Goal: Task Accomplishment & Management: Manage account settings

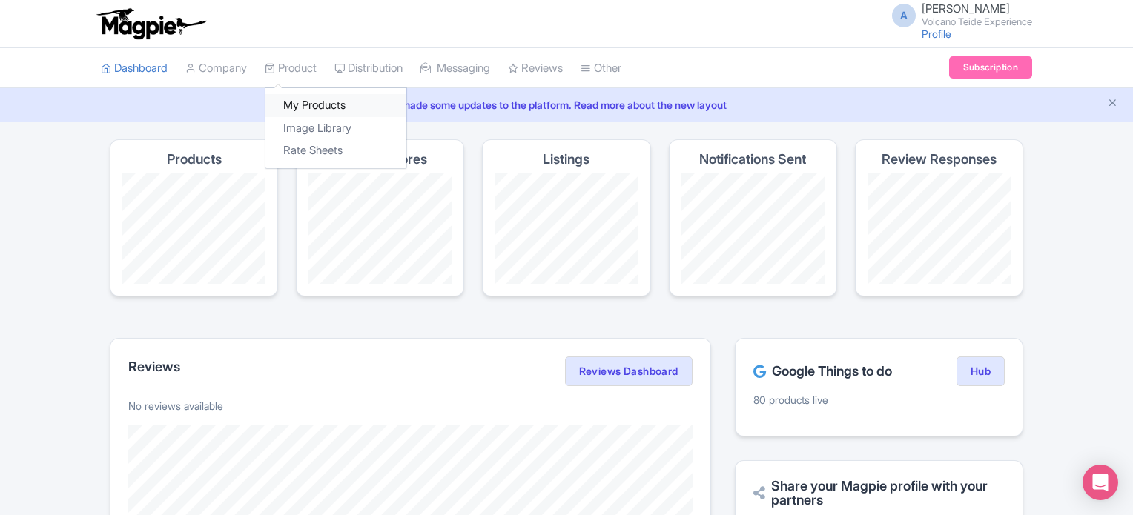
click at [331, 110] on link "My Products" at bounding box center [335, 105] width 141 height 23
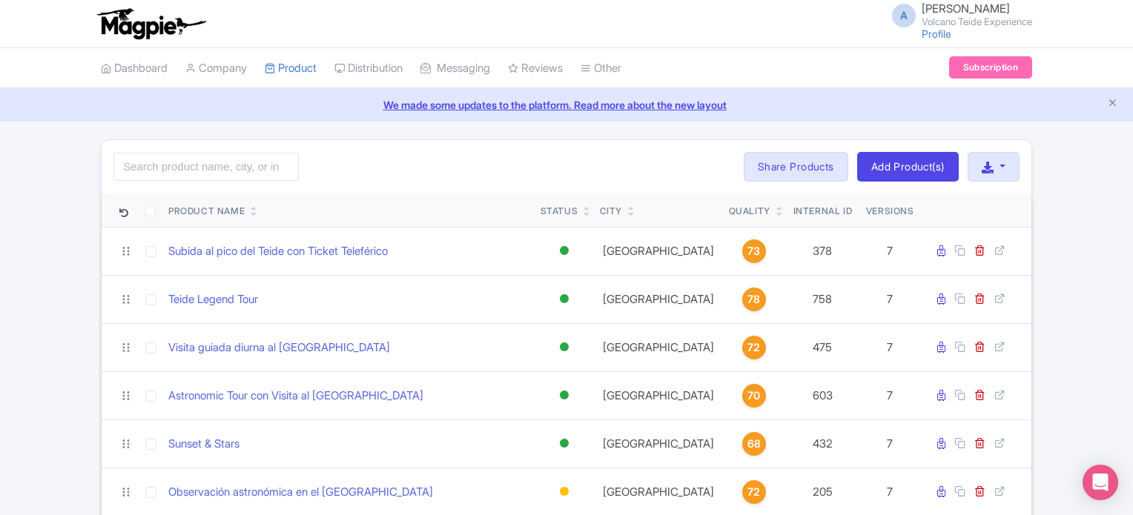
click at [16, 245] on div "Search Bulk Actions Delete Add to Collection Share Products Add to Collection C…" at bounding box center [566, 472] width 1133 height 666
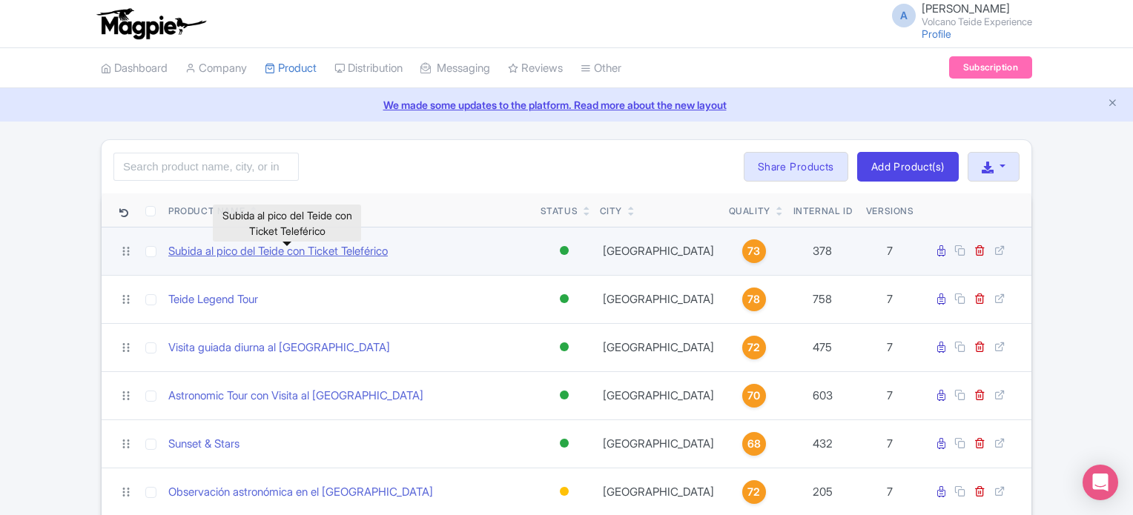
click at [241, 253] on link "Subida al pico del Teide con Ticket Teleférico" at bounding box center [277, 251] width 219 height 17
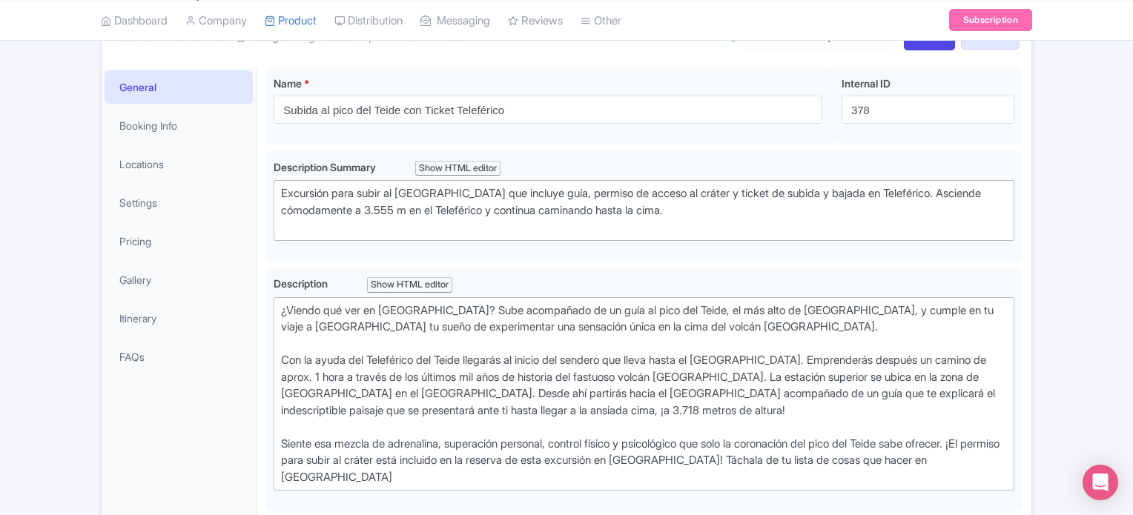
scroll to position [116, 0]
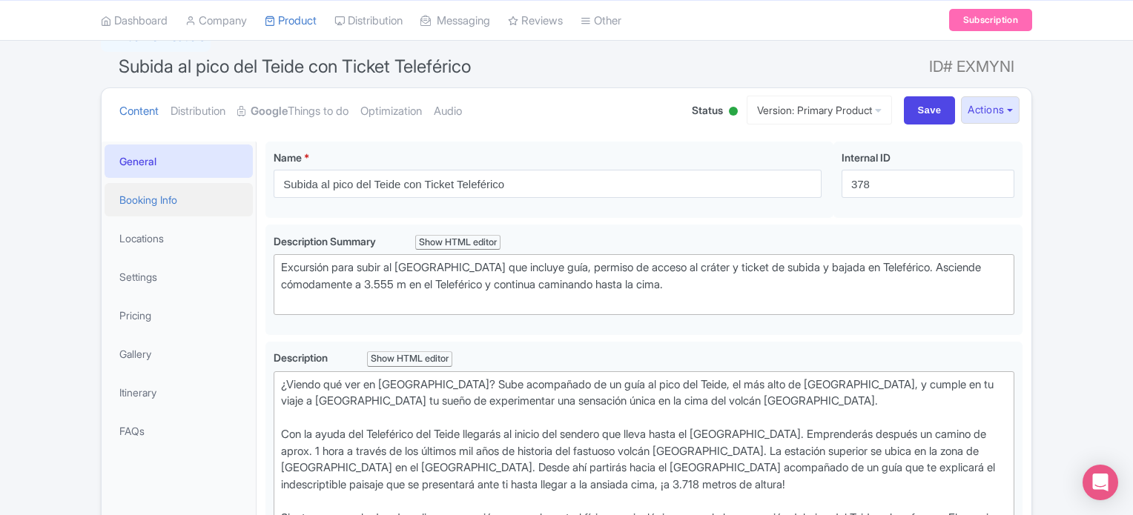
click at [168, 193] on link "Booking Info" at bounding box center [179, 199] width 148 height 33
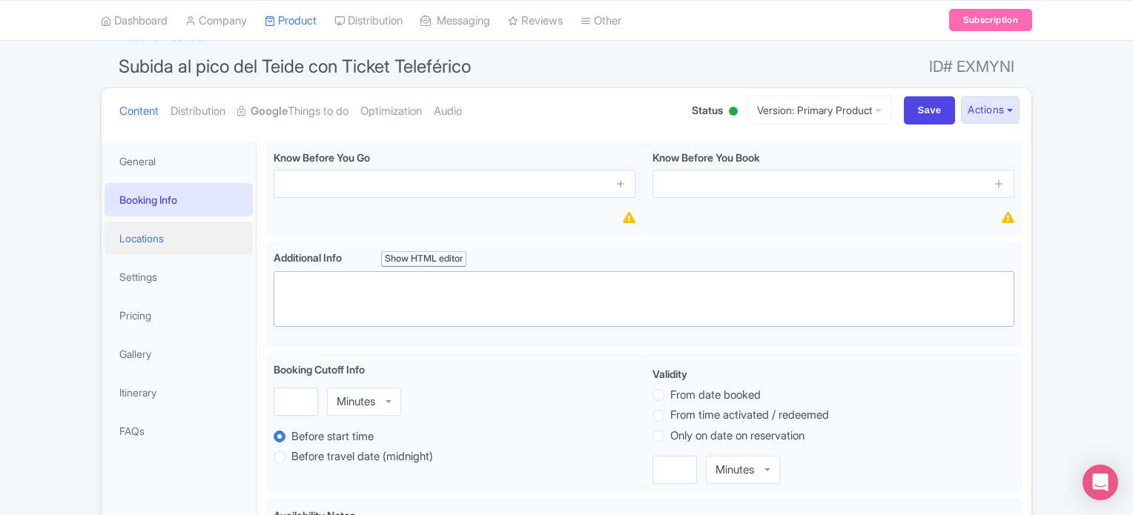
click at [149, 231] on link "Locations" at bounding box center [179, 238] width 148 height 33
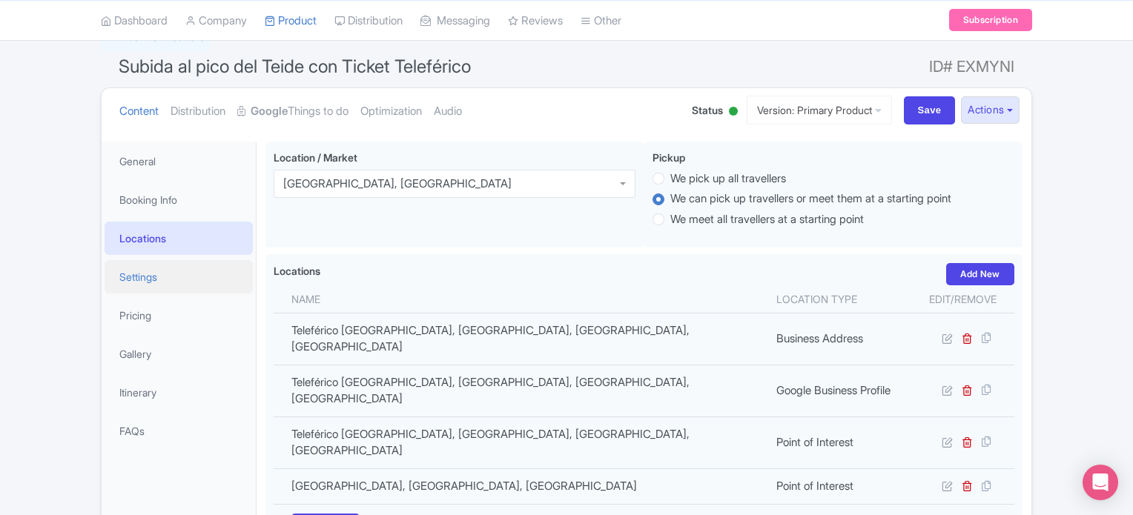
click at [151, 278] on link "Settings" at bounding box center [179, 276] width 148 height 33
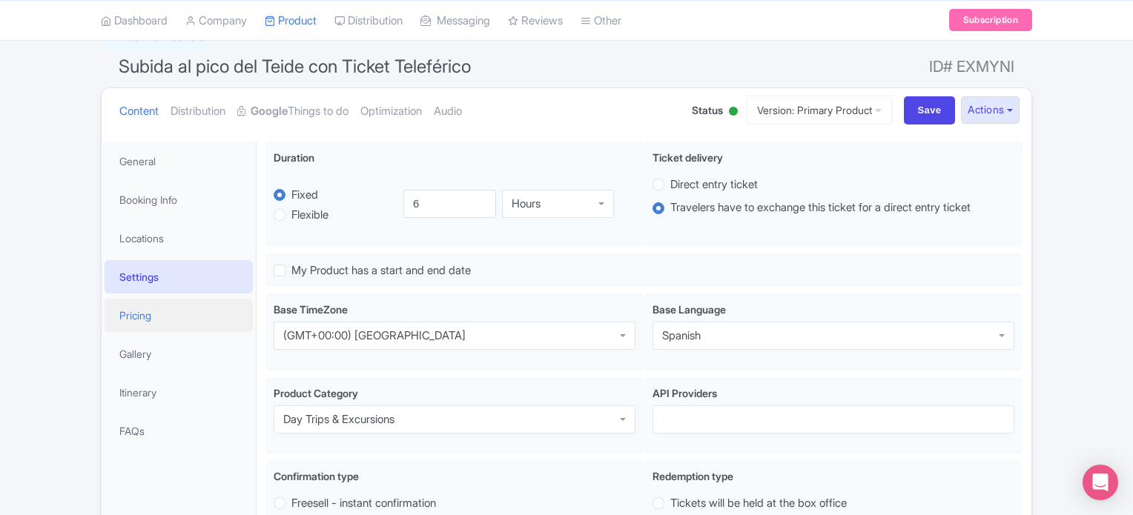
click at [152, 308] on link "Pricing" at bounding box center [179, 315] width 148 height 33
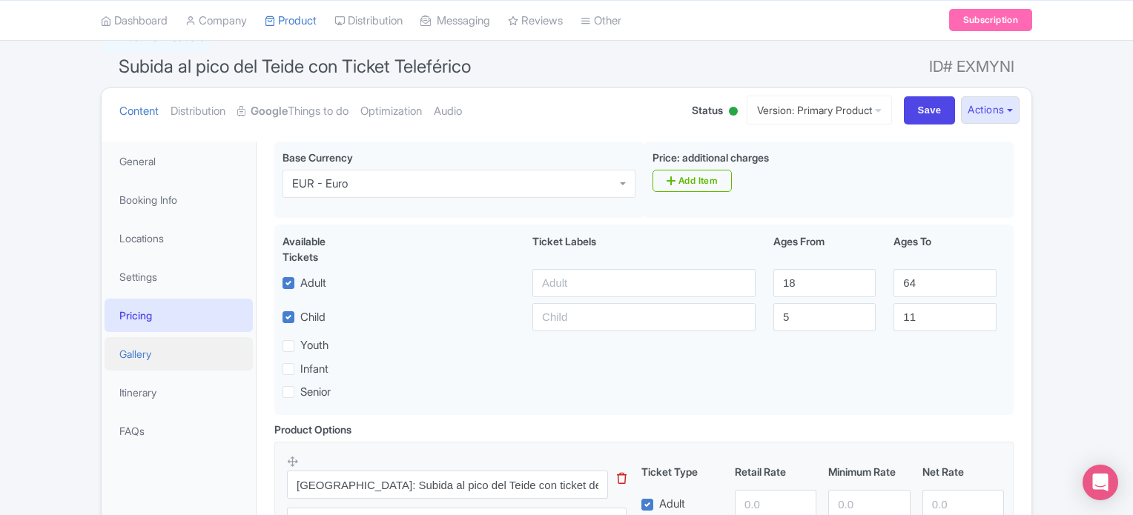
click at [157, 350] on link "Gallery" at bounding box center [179, 353] width 148 height 33
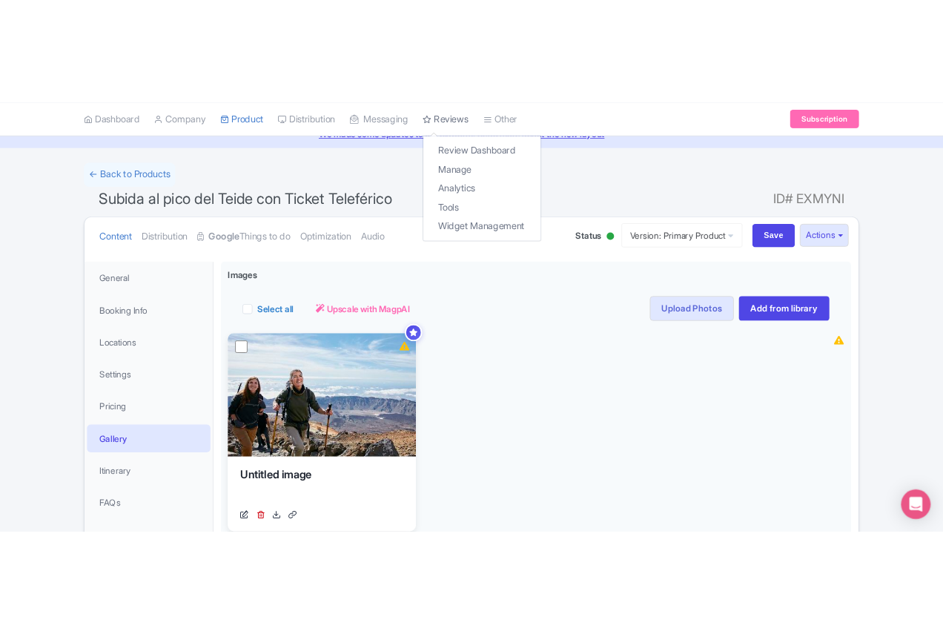
scroll to position [67, 0]
